Goal: Task Accomplishment & Management: Manage account settings

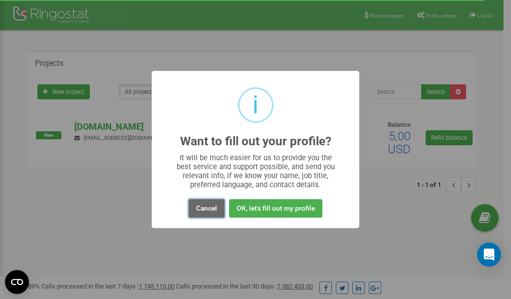
click at [209, 207] on button "Cancel" at bounding box center [207, 208] width 36 height 18
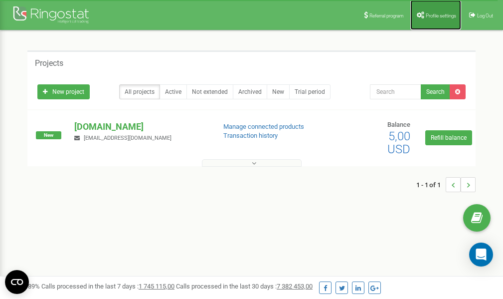
click at [436, 17] on span "Profile settings" at bounding box center [441, 15] width 30 height 5
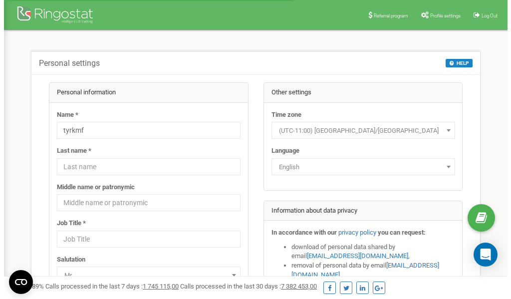
scroll to position [50, 0]
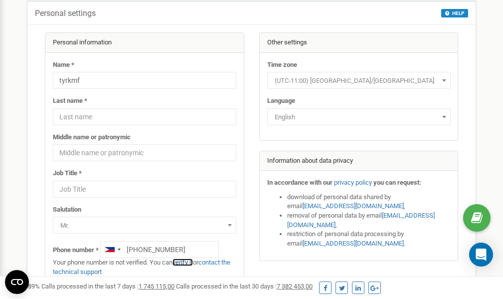
click at [185, 262] on link "verify it" at bounding box center [183, 261] width 20 height 7
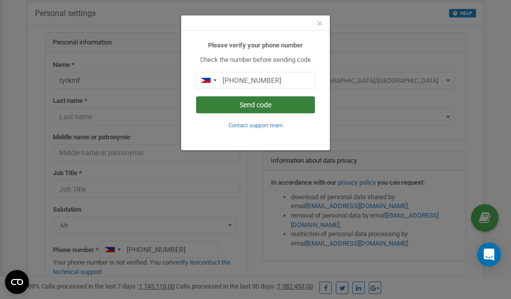
click at [242, 104] on button "Send code" at bounding box center [255, 104] width 119 height 17
